Goal: Book appointment/travel/reservation

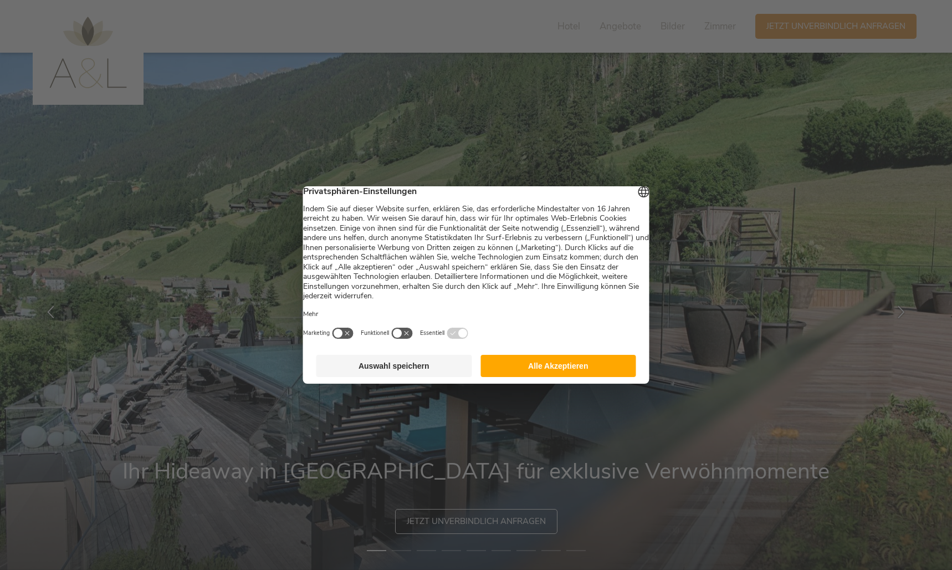
click at [525, 368] on button "Alle Akzeptieren" at bounding box center [558, 366] width 156 height 22
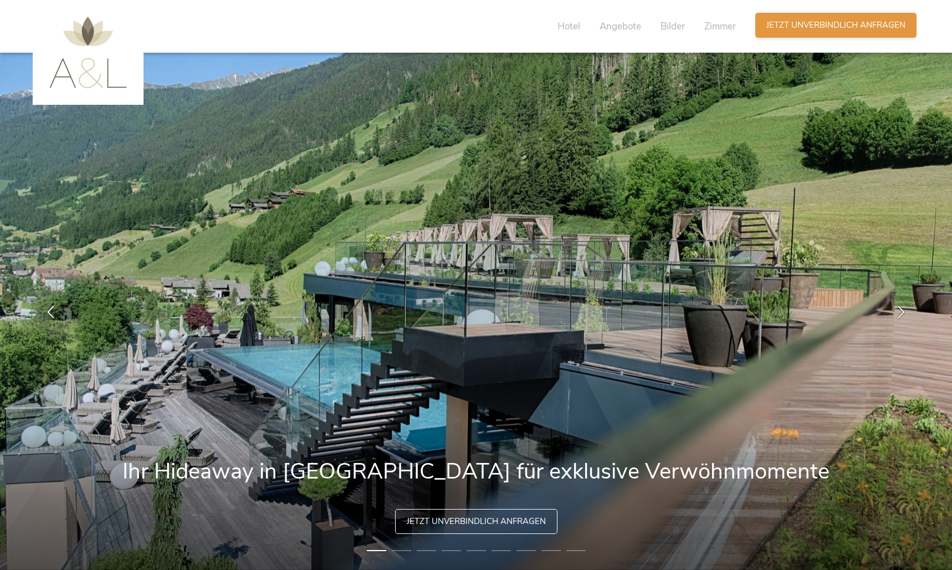
click at [836, 23] on span "Jetzt unverbindlich anfragen" at bounding box center [835, 25] width 139 height 12
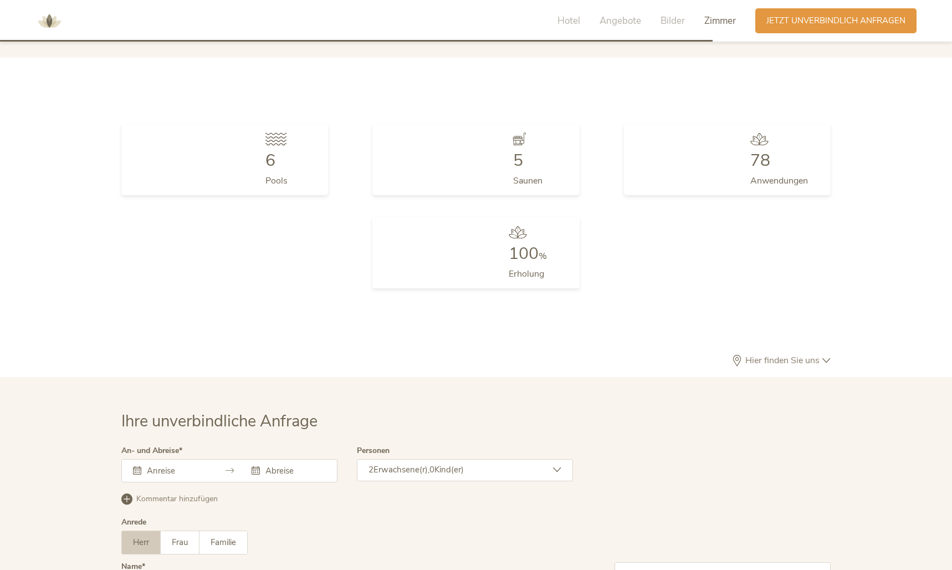
scroll to position [3312, 0]
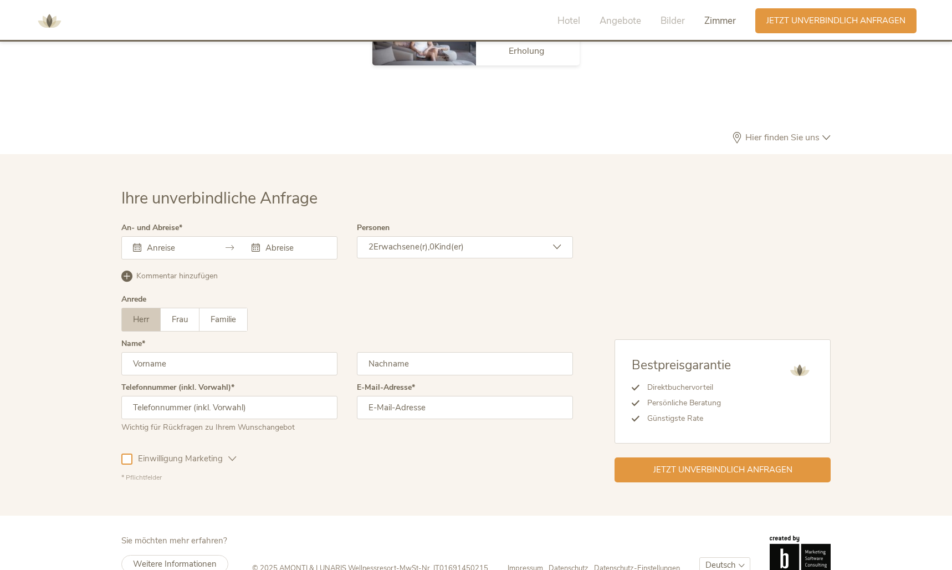
click at [188, 242] on input "text" at bounding box center [175, 247] width 63 height 11
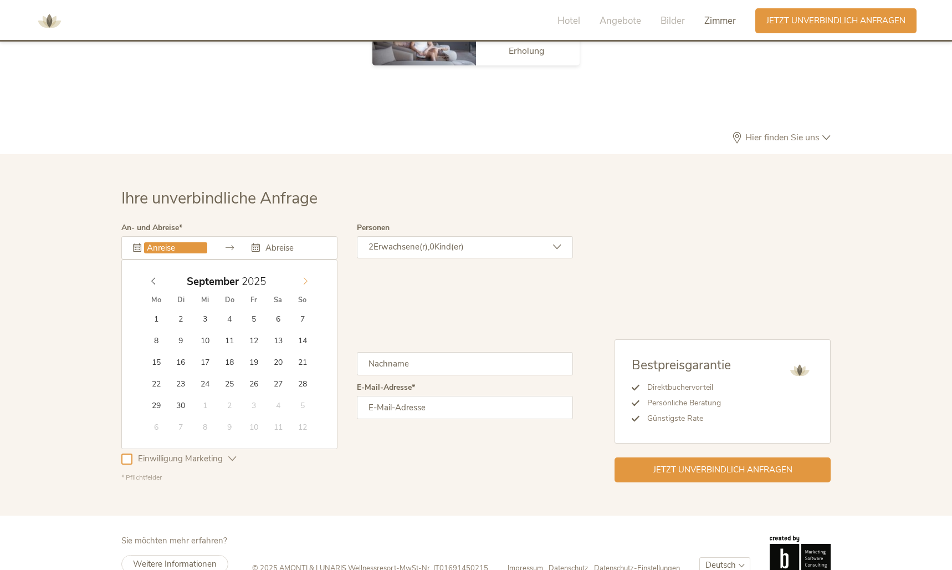
click at [307, 277] on icon at bounding box center [305, 281] width 8 height 8
type input "13.10.2025"
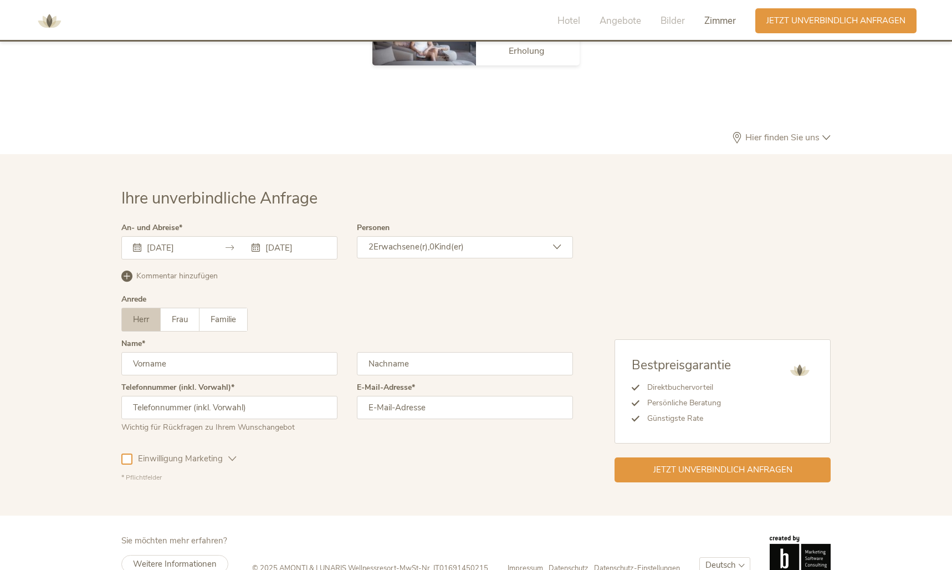
click at [283, 242] on input "21.10.2025" at bounding box center [294, 247] width 63 height 11
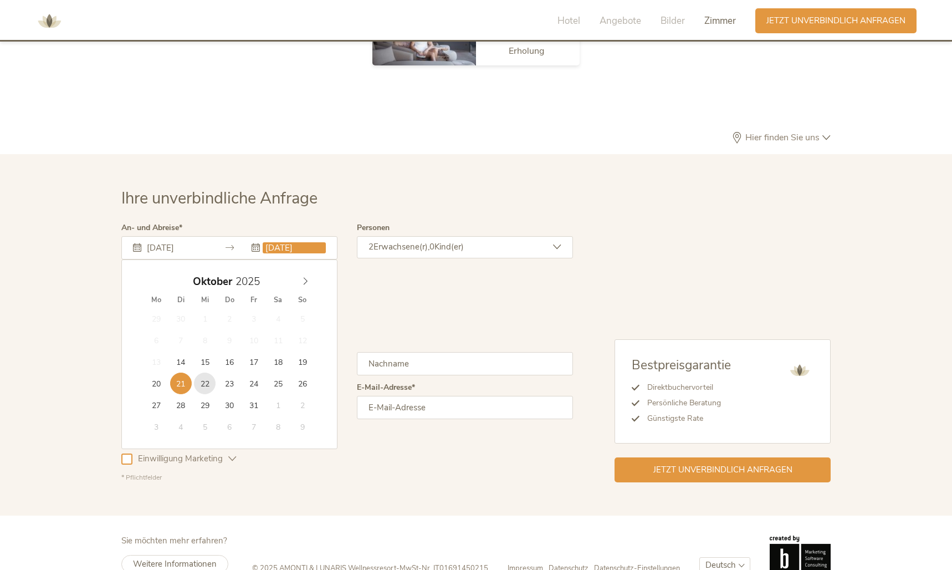
type input "22.10.2025"
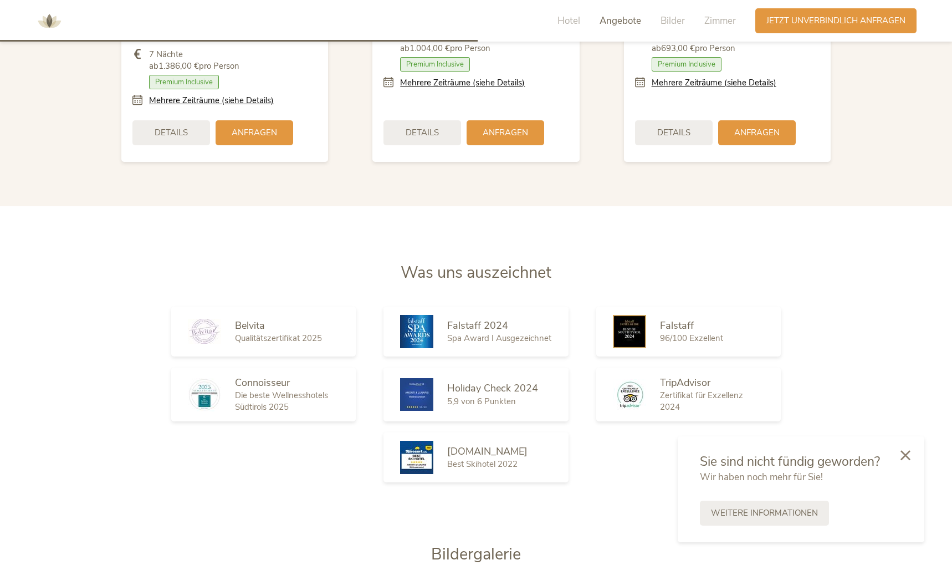
scroll to position [1491, 0]
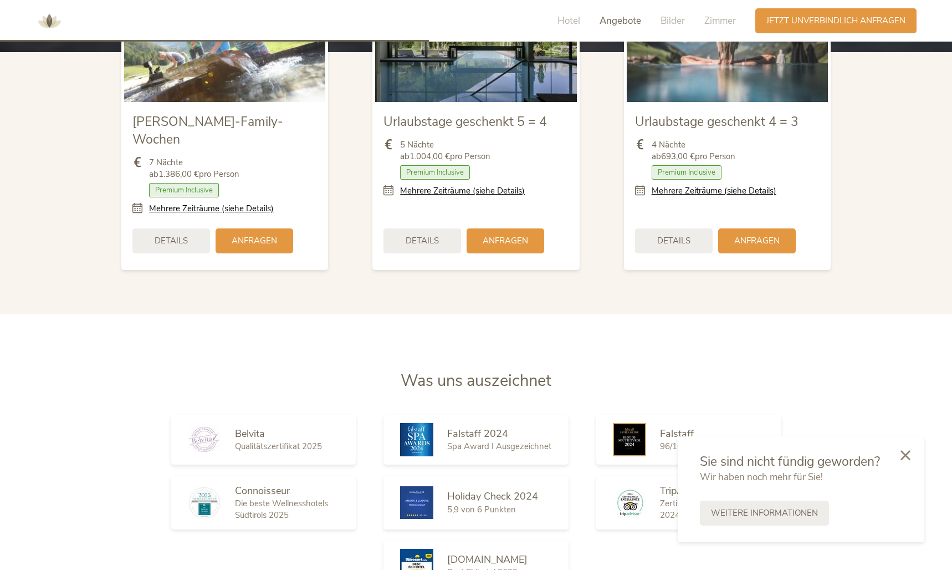
click at [52, 17] on img at bounding box center [49, 20] width 33 height 33
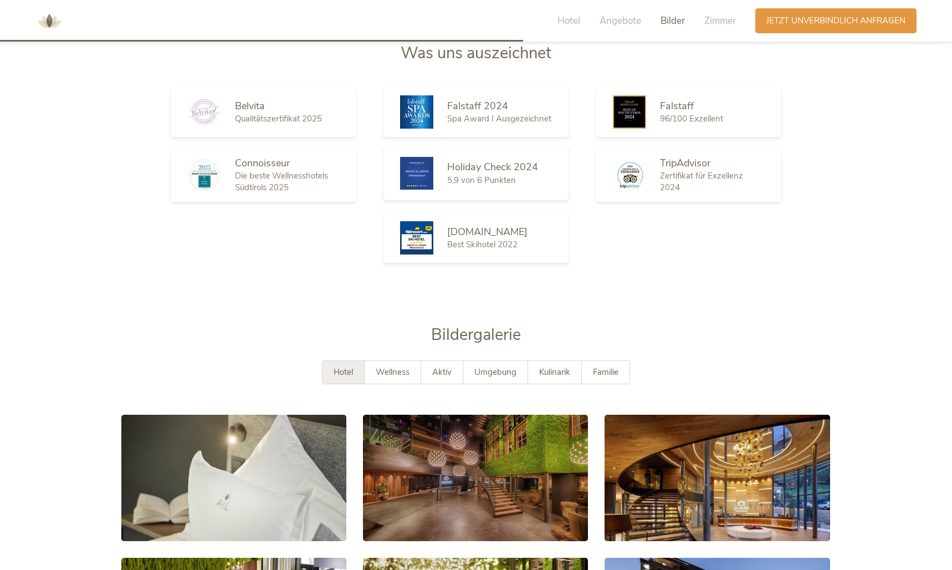
scroll to position [1819, 0]
